Goal: Check status: Check status

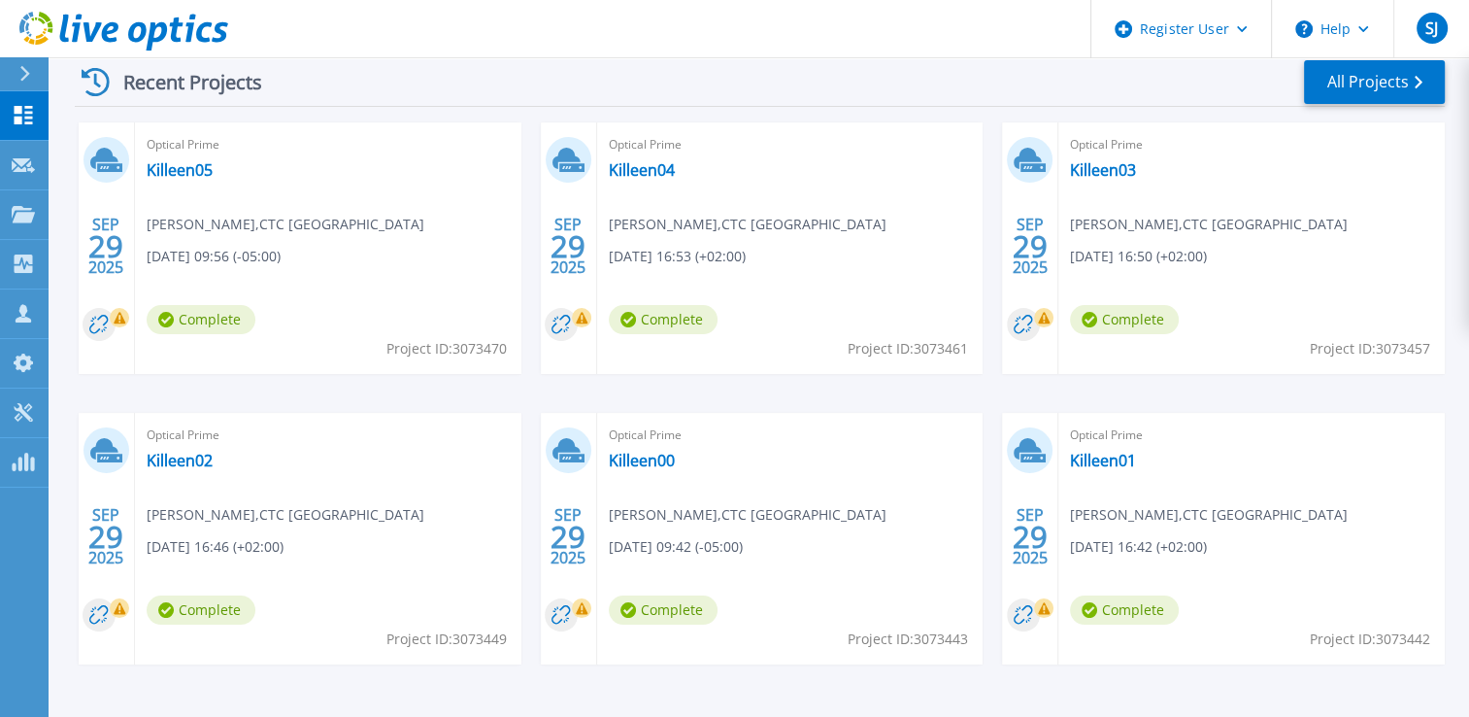
scroll to position [358, 0]
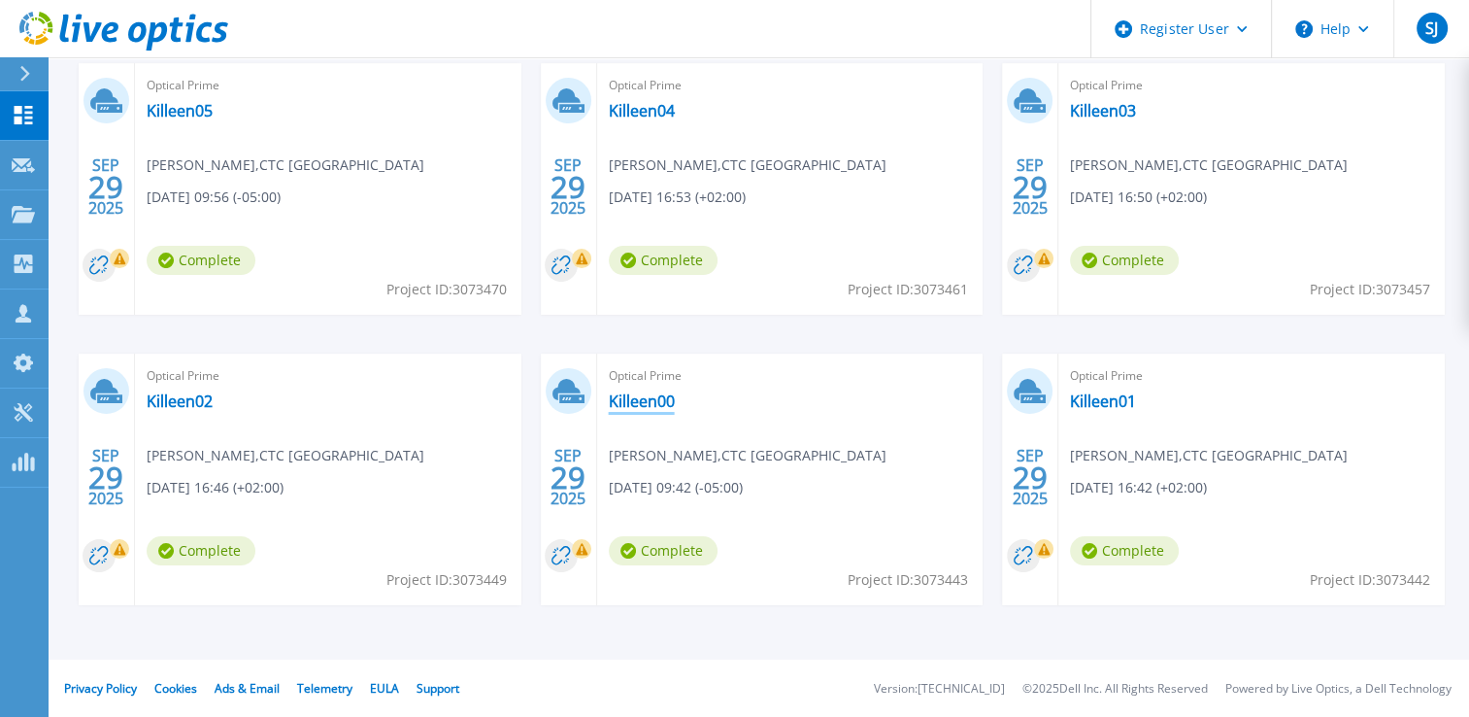
click at [623, 404] on link "Killeen00" at bounding box center [642, 400] width 66 height 19
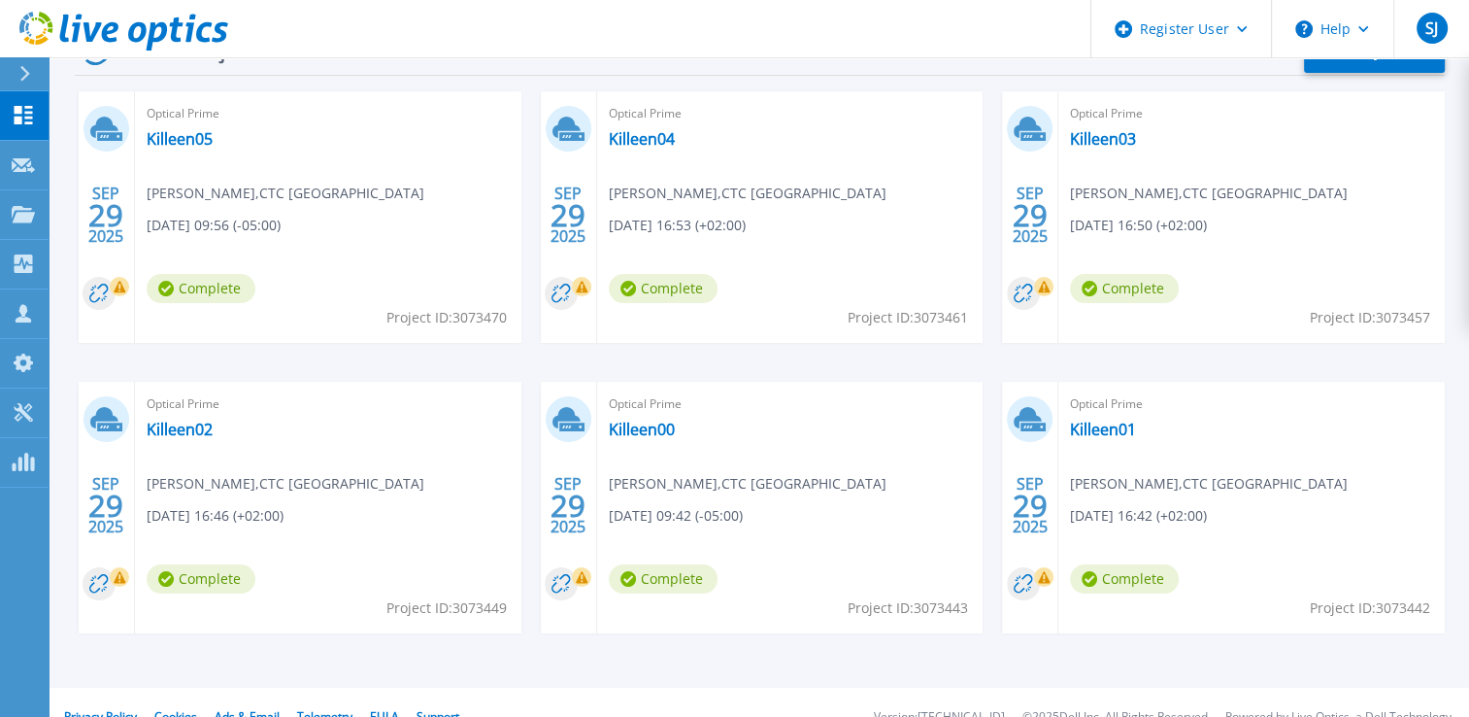
scroll to position [358, 0]
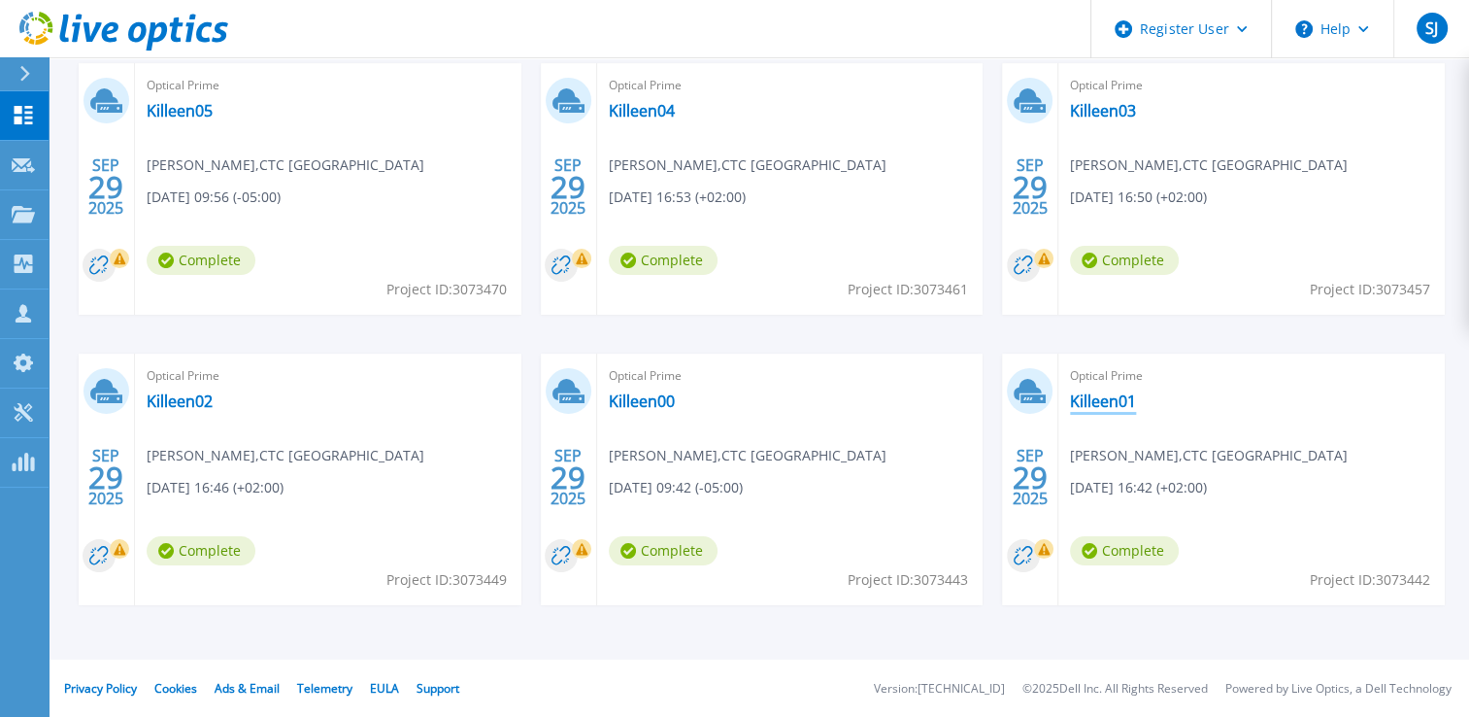
click at [1111, 397] on link "Killeen01" at bounding box center [1103, 400] width 66 height 19
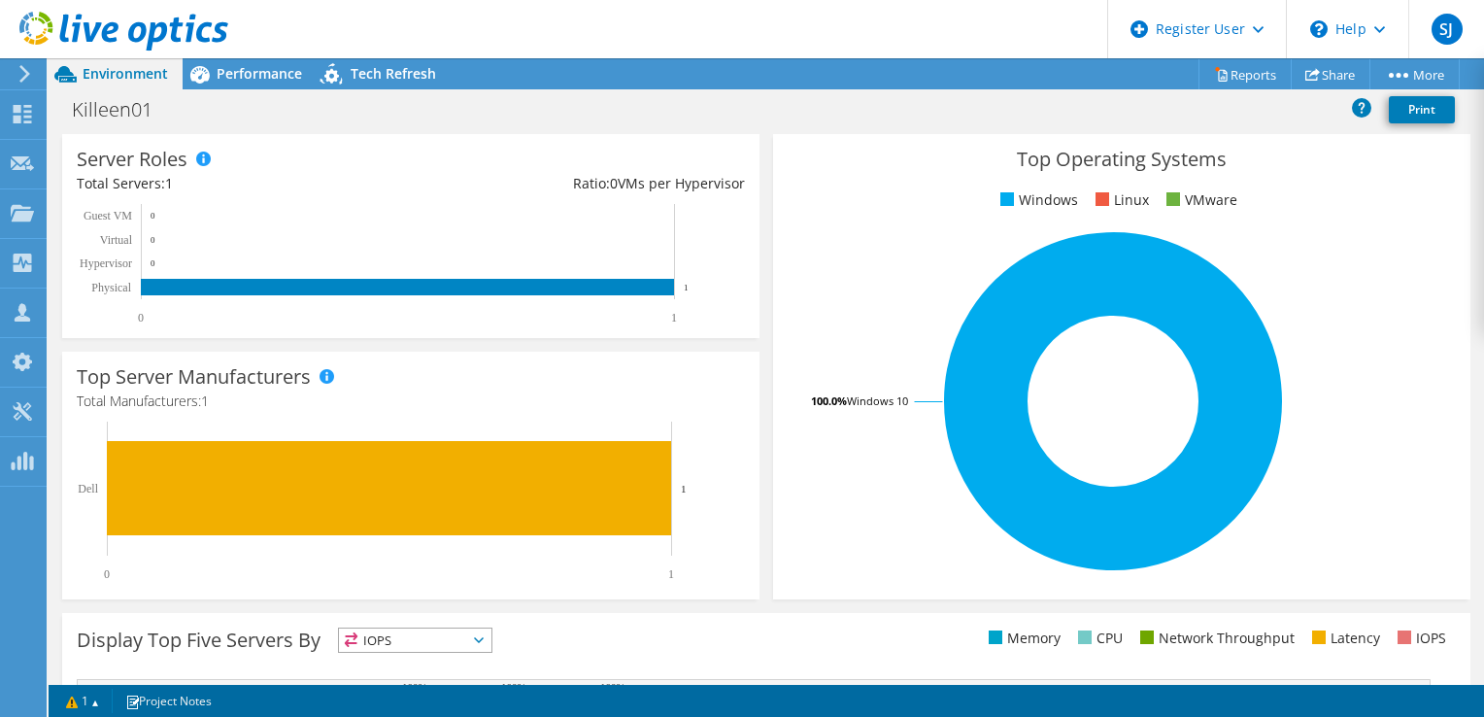
scroll to position [579, 0]
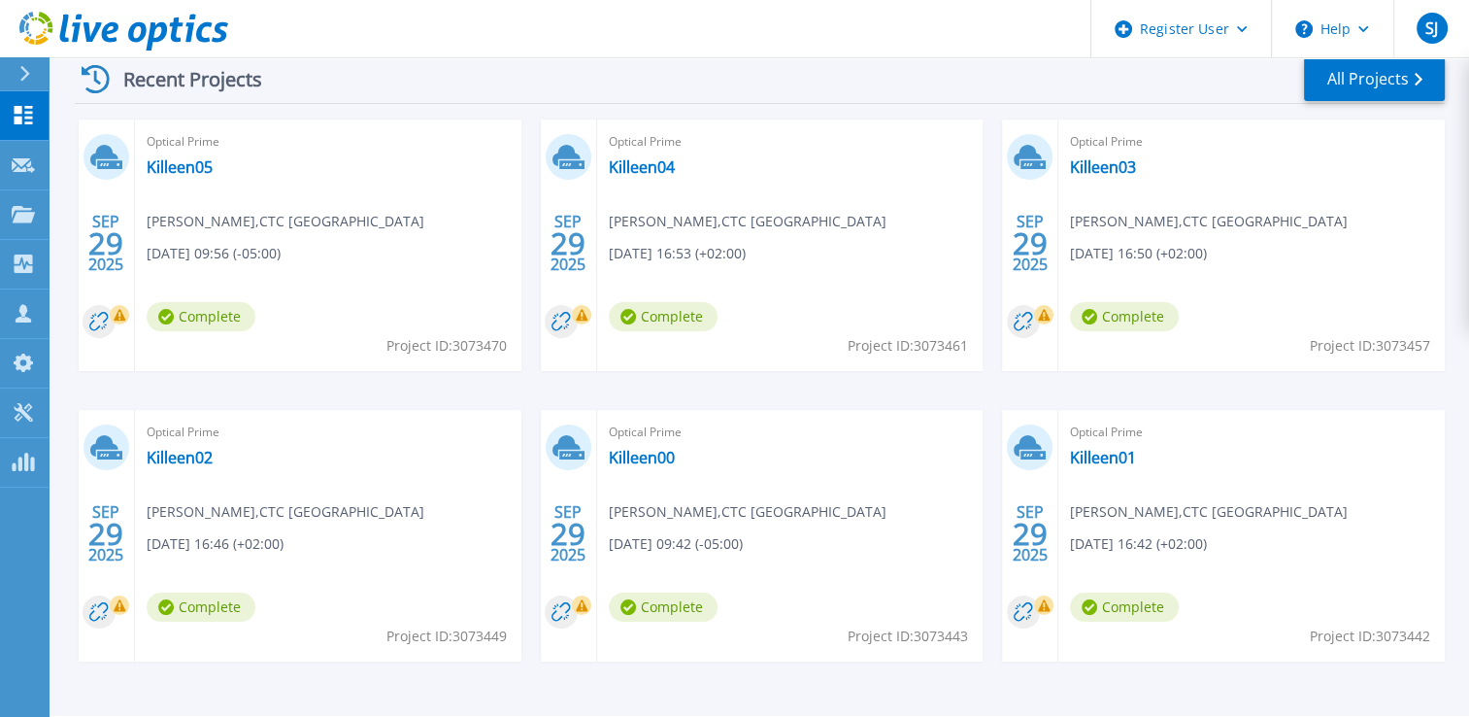
scroll to position [358, 0]
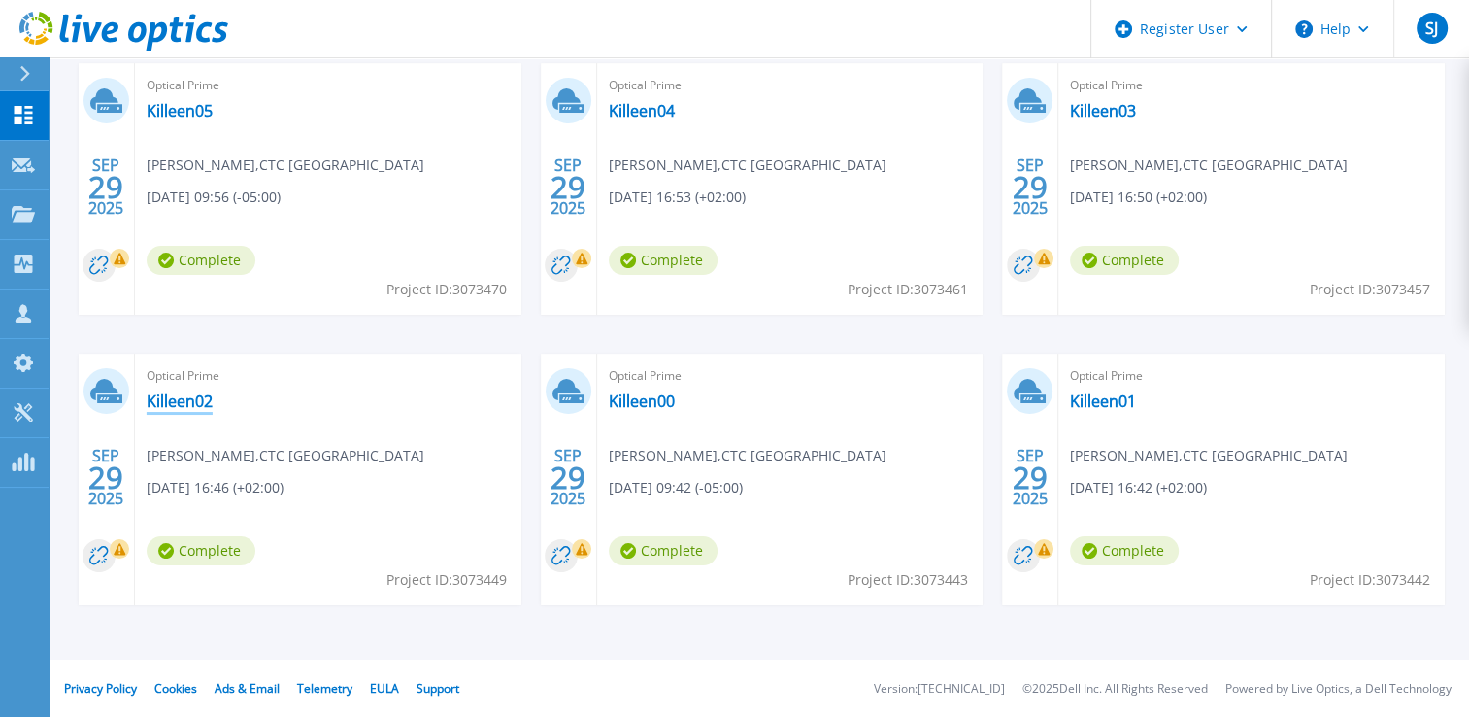
click at [152, 398] on link "Killeen02" at bounding box center [180, 400] width 66 height 19
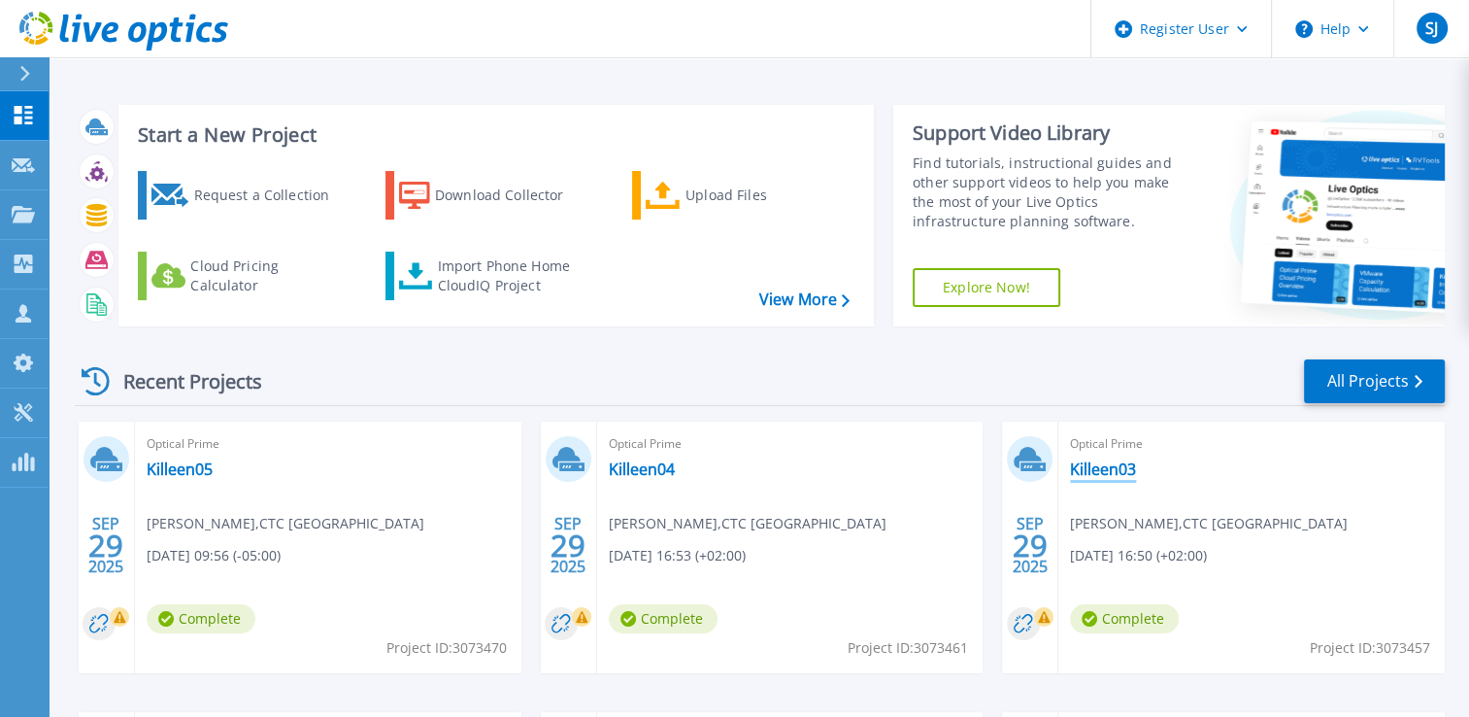
click at [1084, 474] on link "Killeen03" at bounding box center [1103, 468] width 66 height 19
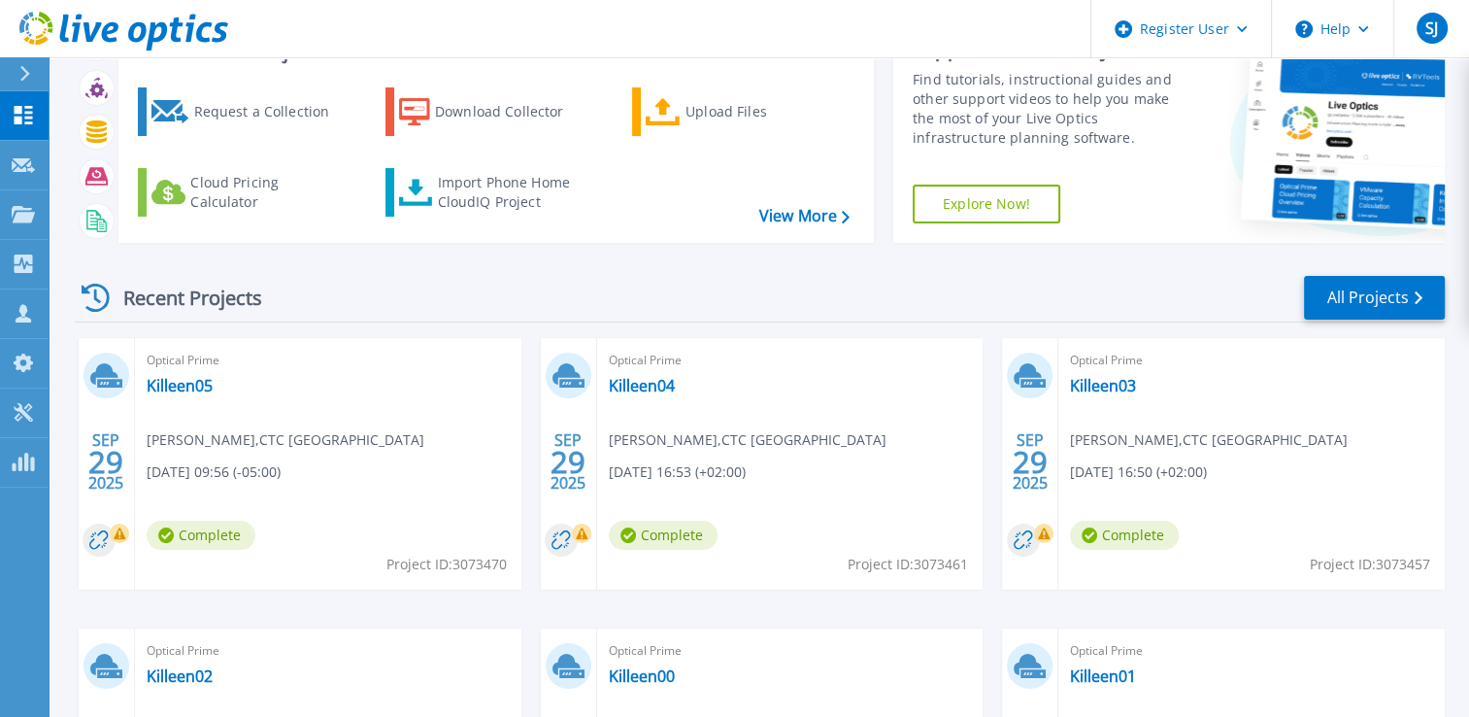
scroll to position [291, 0]
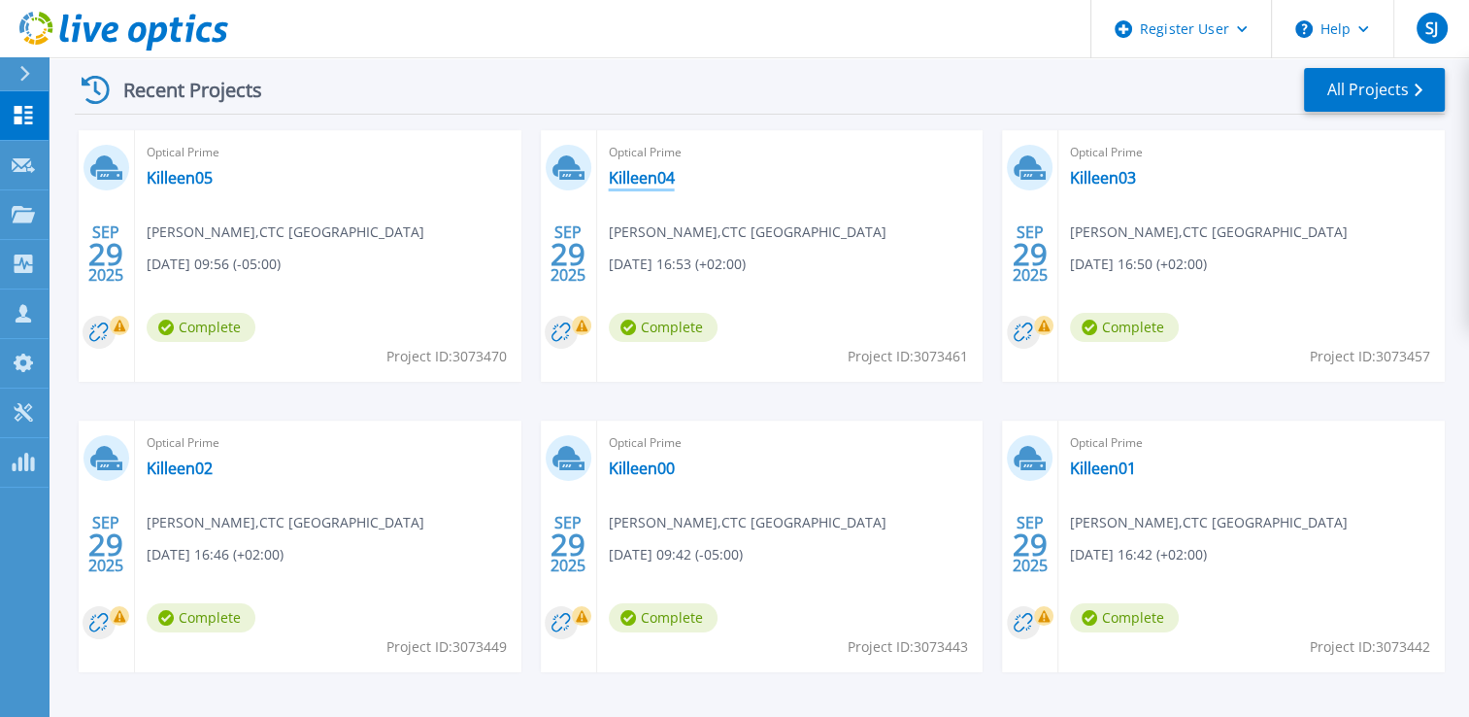
click at [628, 179] on link "Killeen04" at bounding box center [642, 177] width 66 height 19
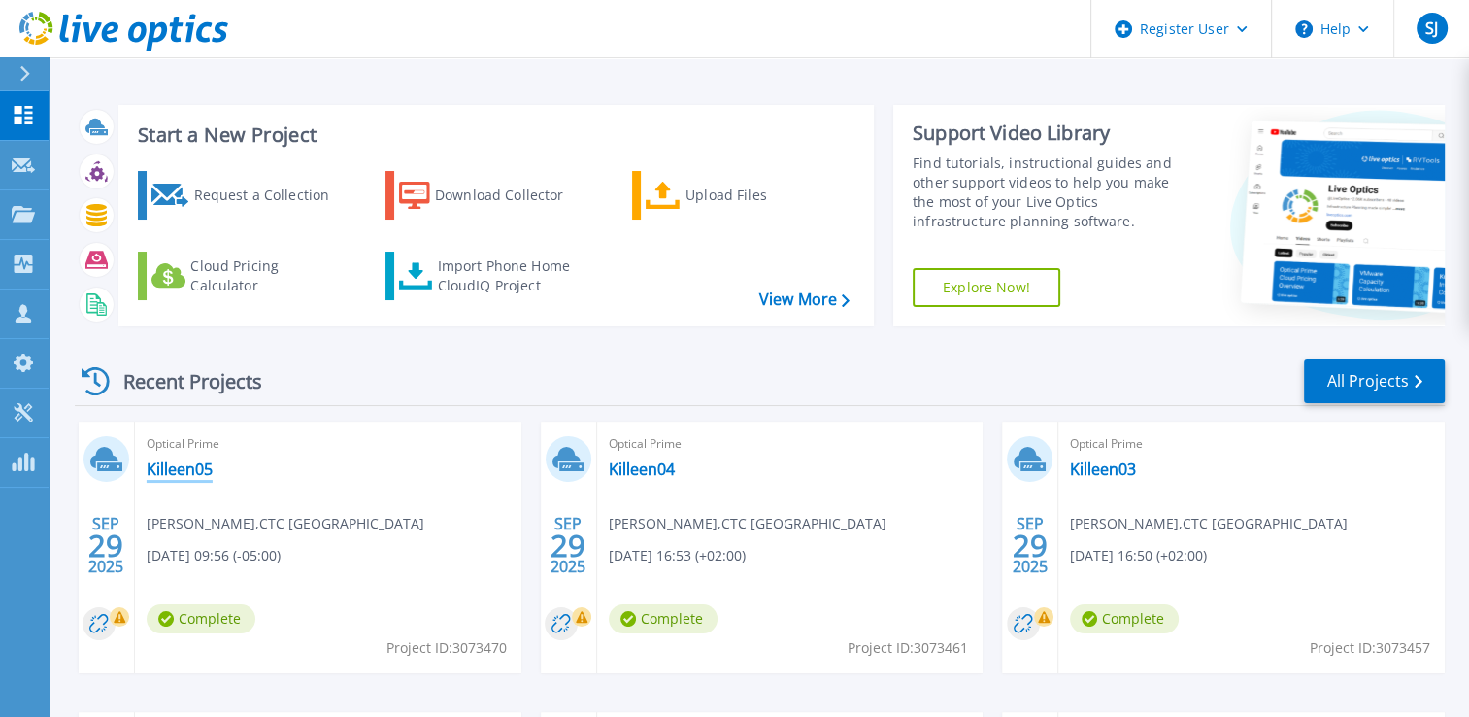
click at [165, 466] on link "Killeen05" at bounding box center [180, 468] width 66 height 19
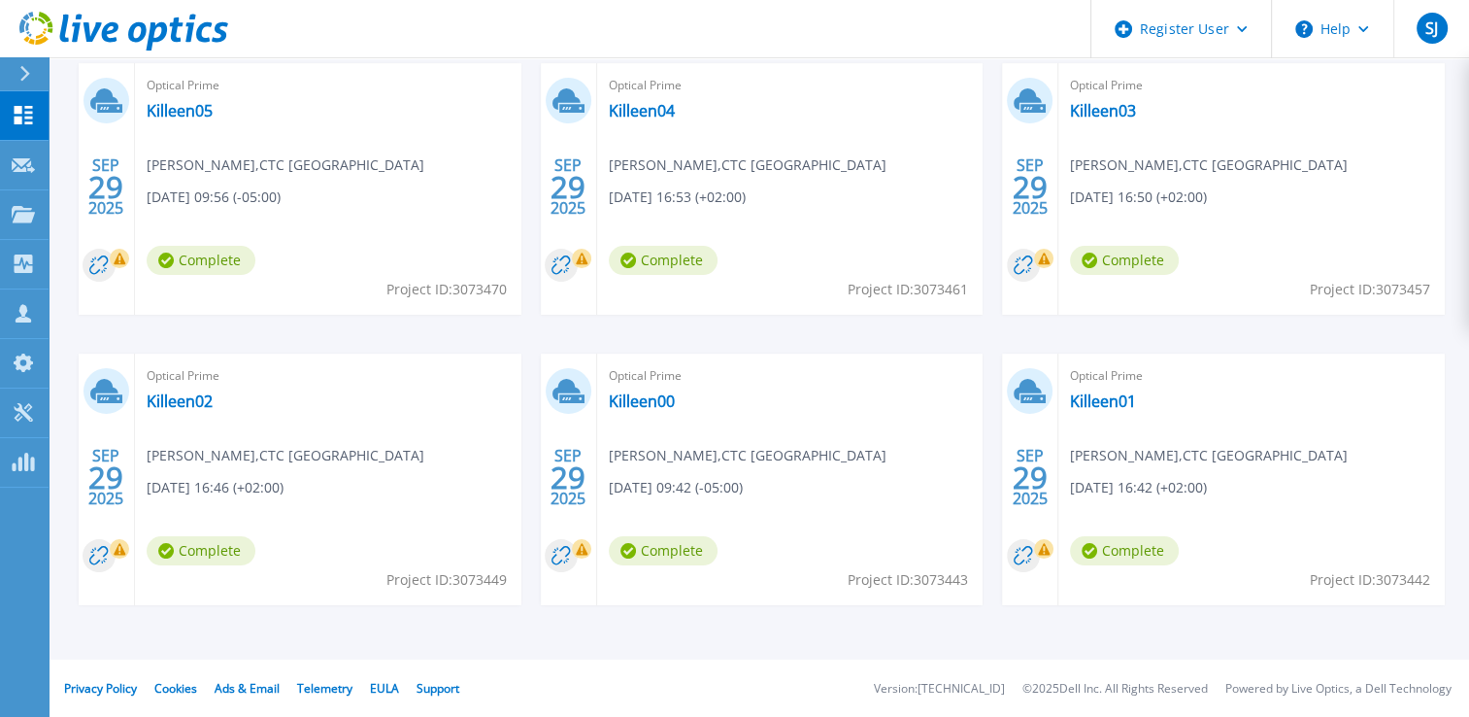
scroll to position [261, 0]
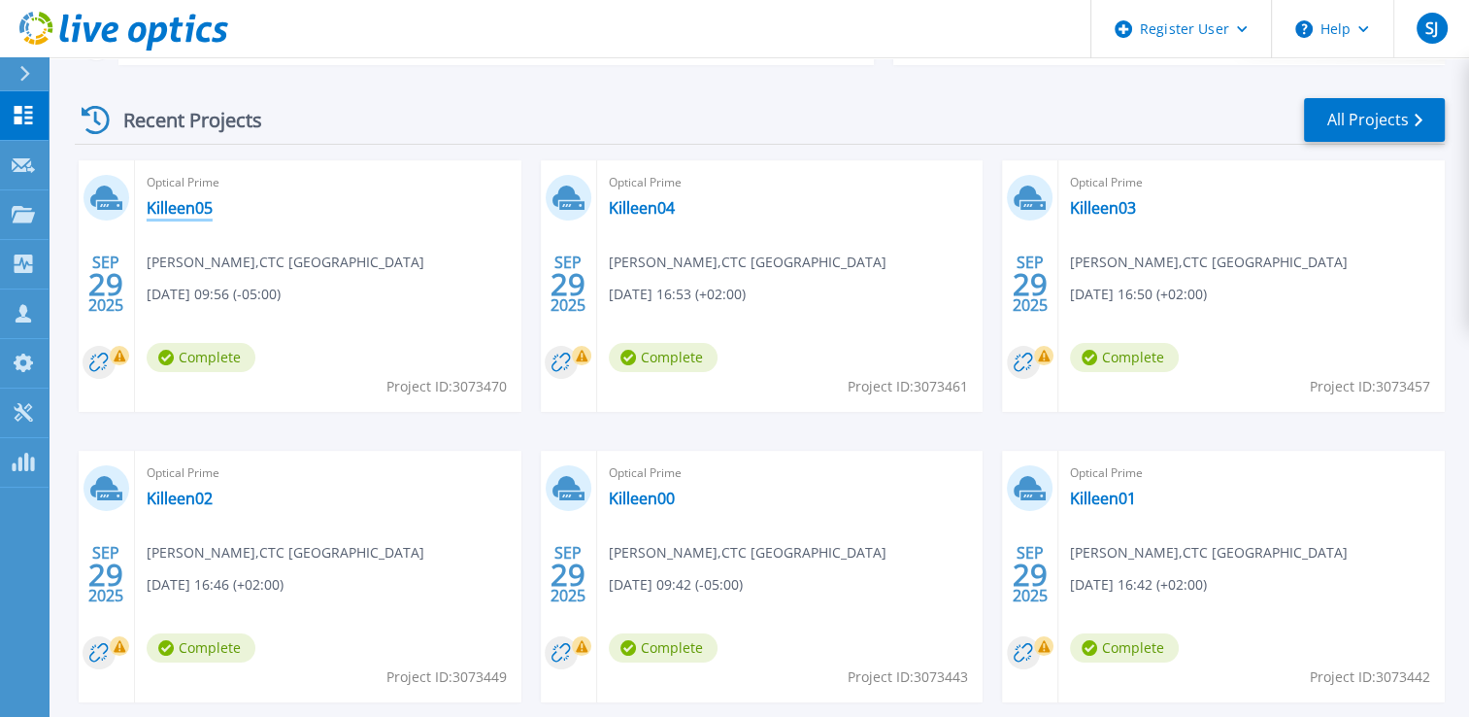
click at [162, 212] on link "Killeen05" at bounding box center [180, 207] width 66 height 19
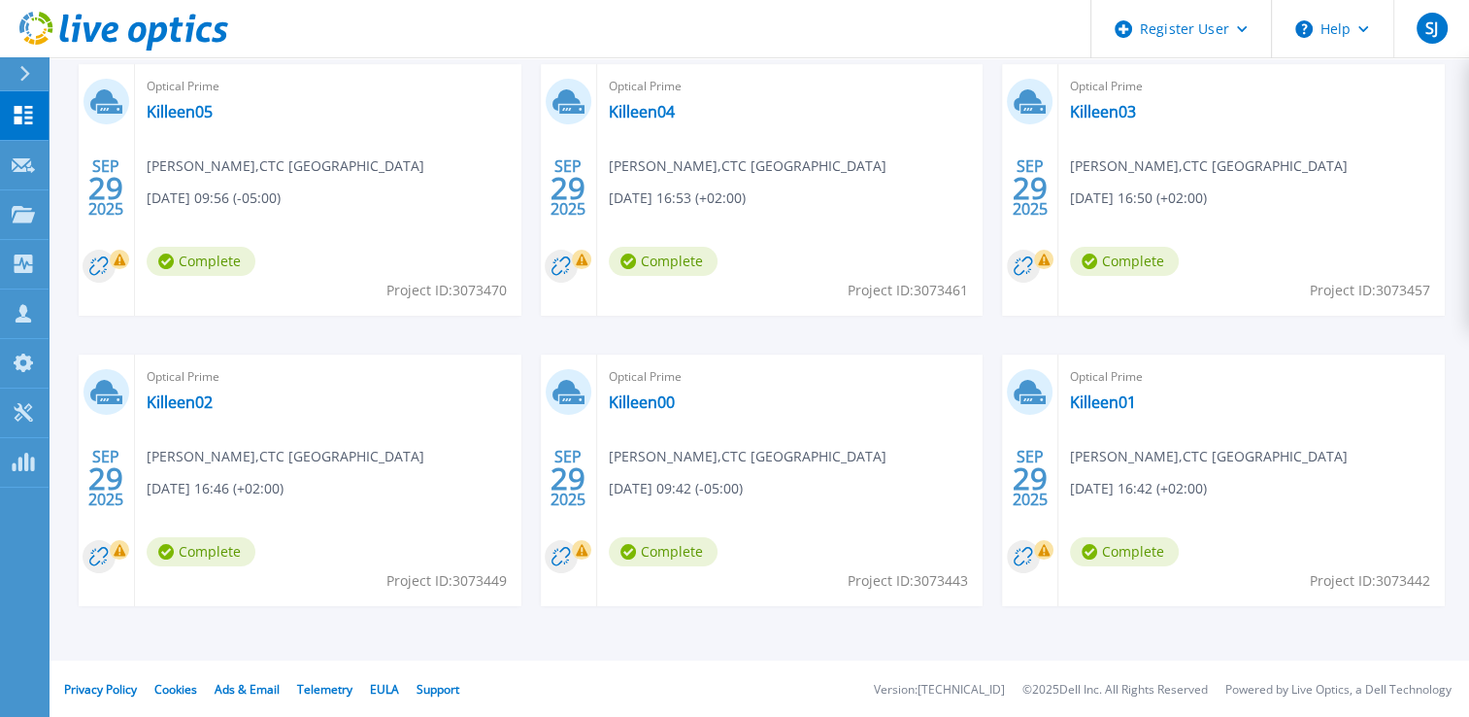
scroll to position [358, 0]
